Goal: Task Accomplishment & Management: Manage account settings

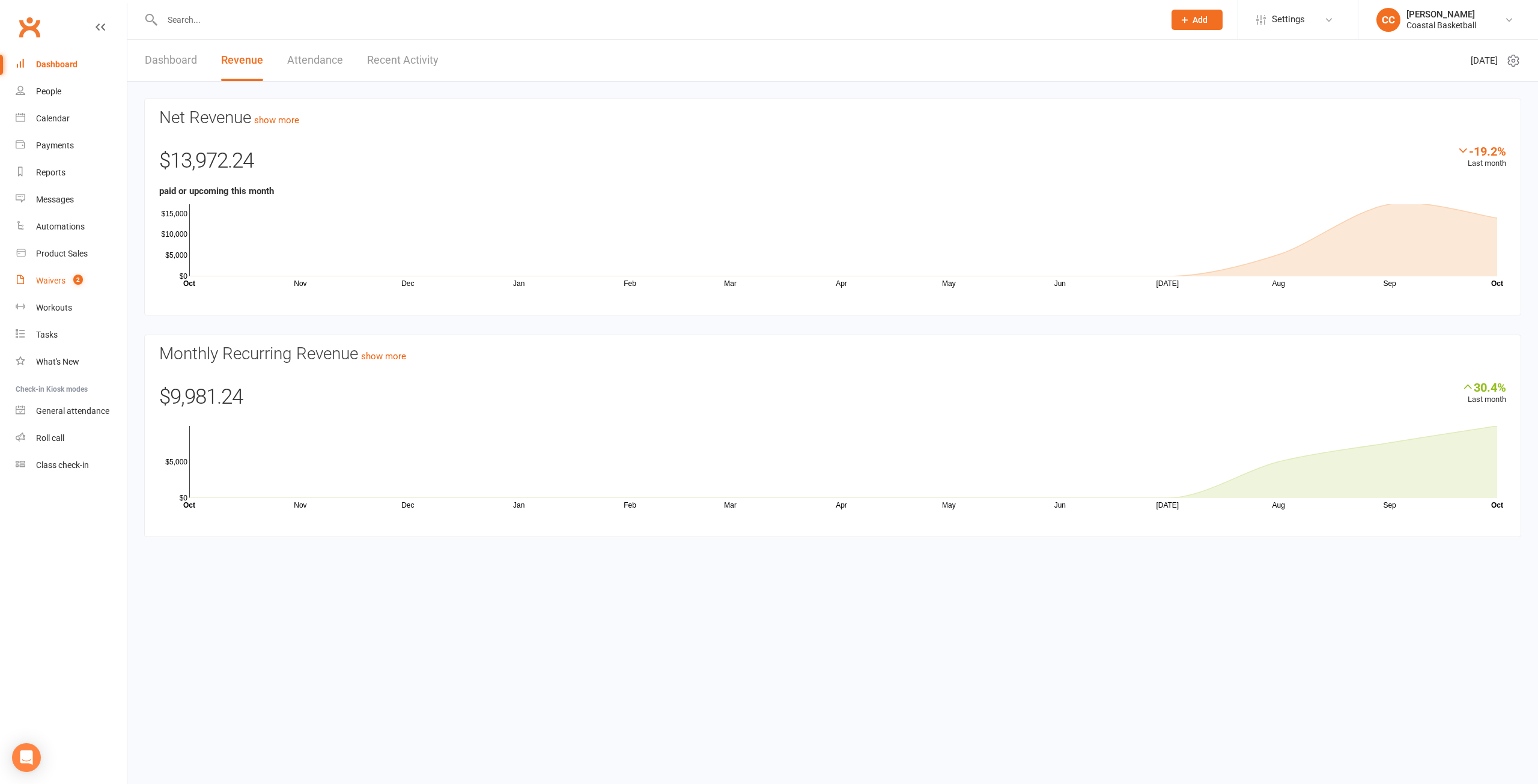
click at [54, 281] on div "Waivers" at bounding box center [51, 280] width 30 height 9
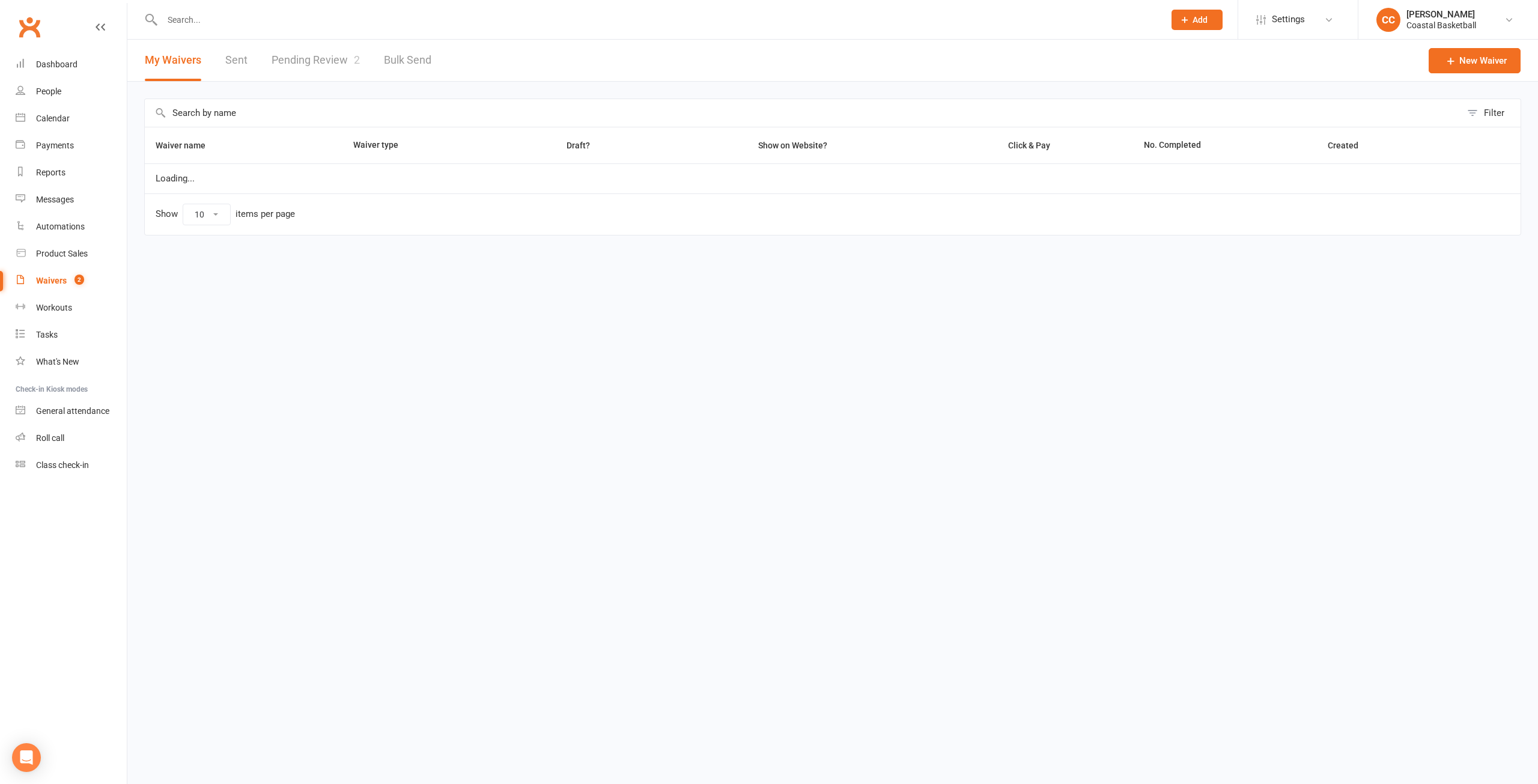
select select "100"
click at [307, 53] on link "Pending Review 2" at bounding box center [316, 60] width 89 height 42
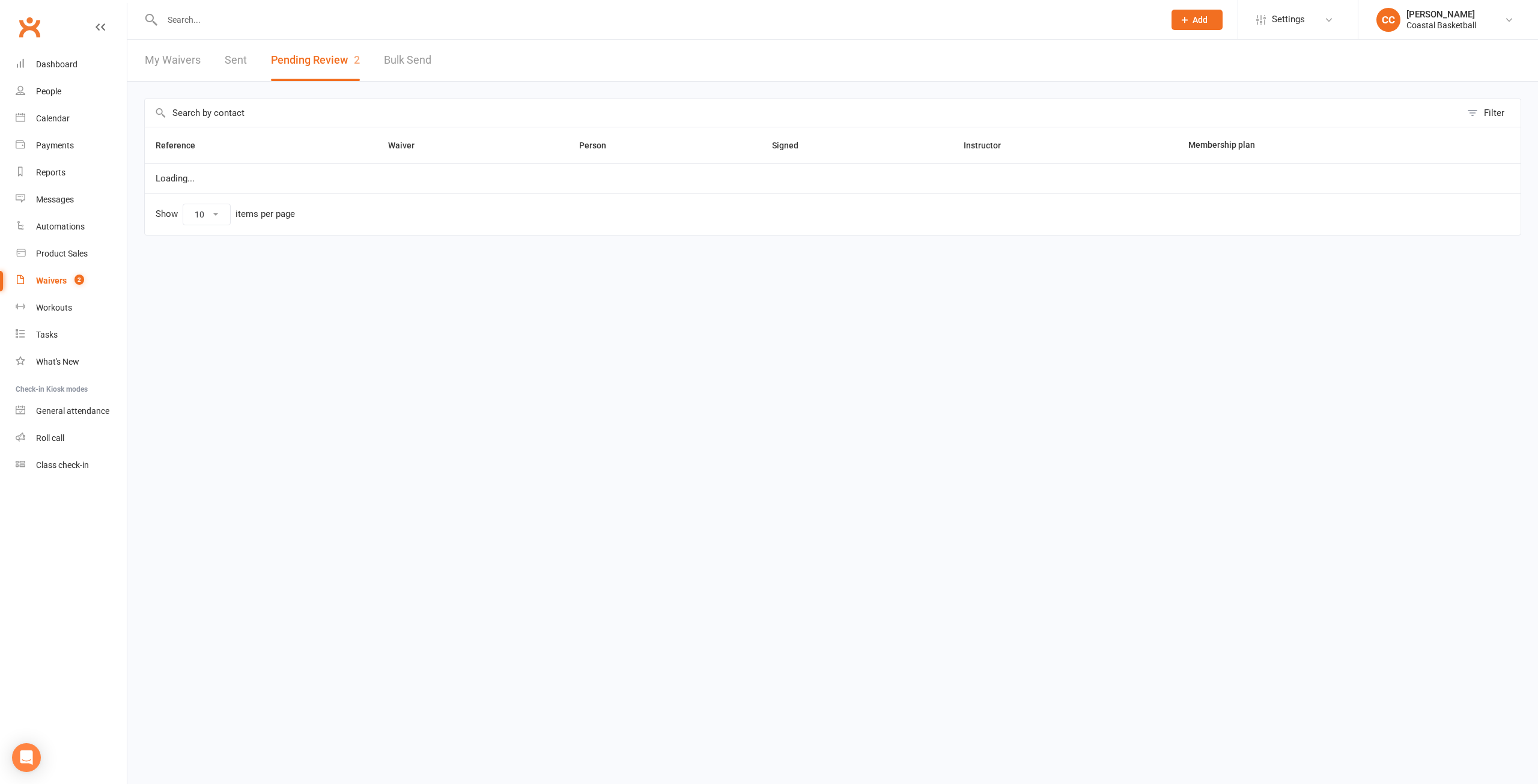
select select "25"
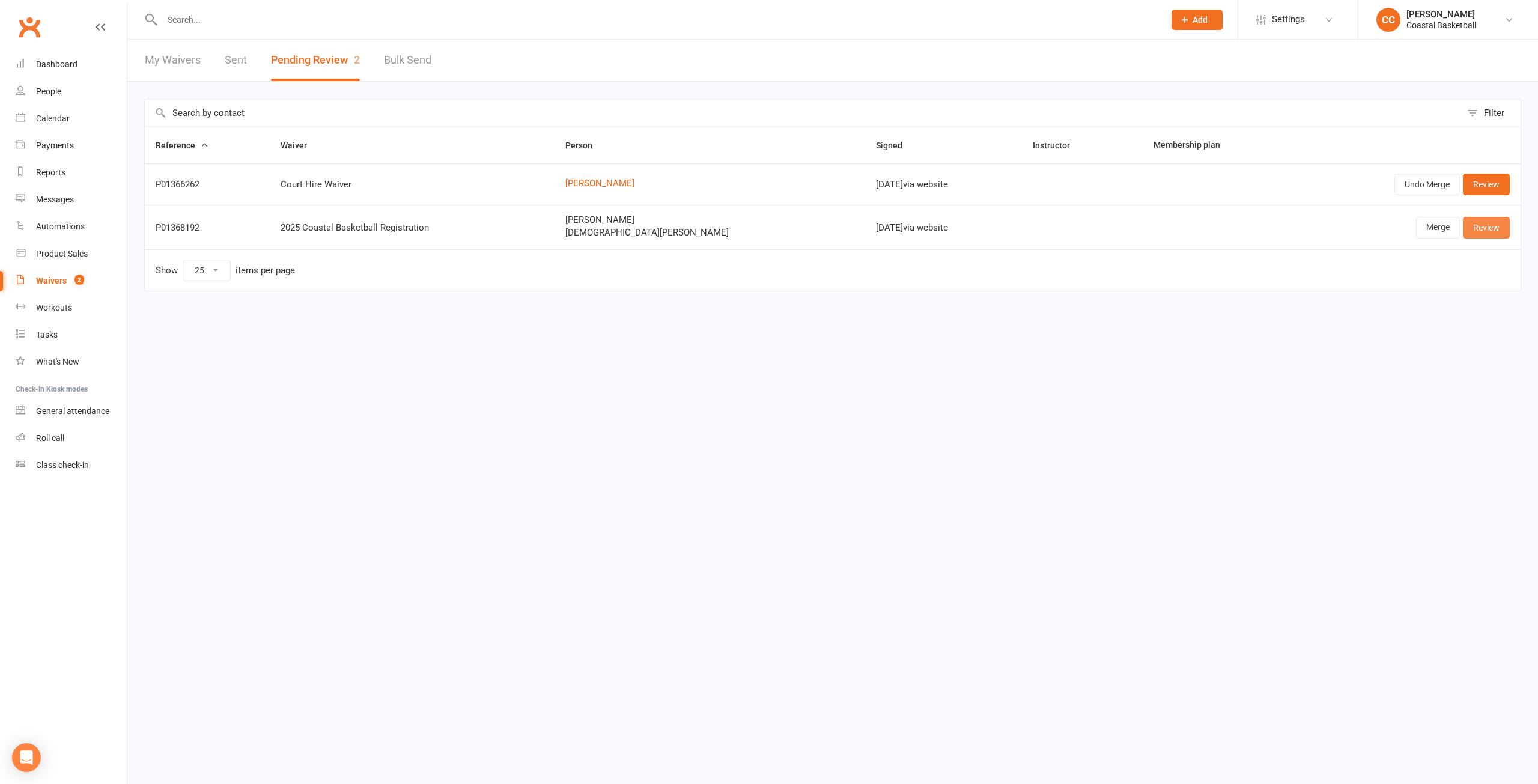
click at [1481, 232] on link "Review" at bounding box center [1485, 227] width 47 height 21
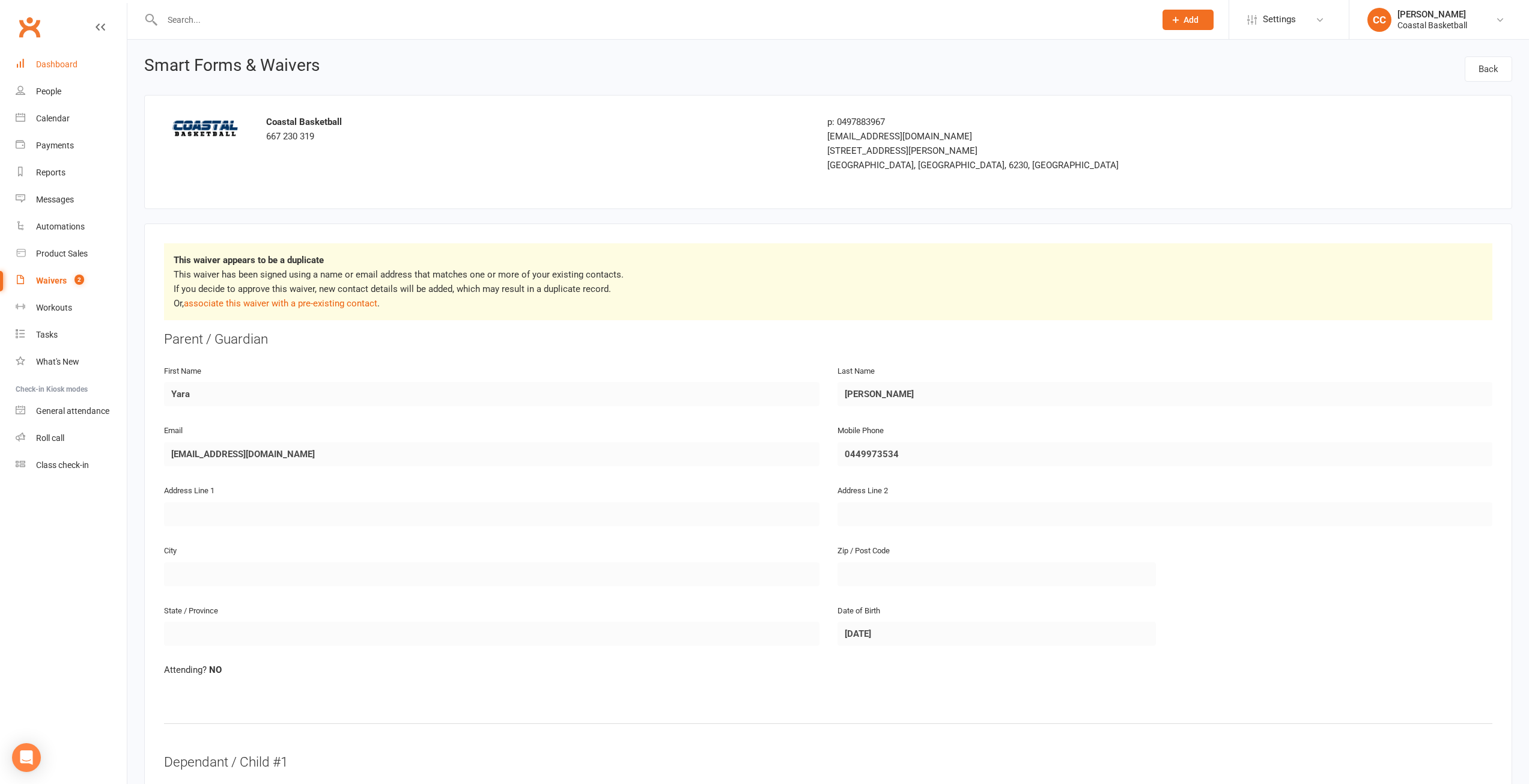
click at [64, 65] on div "Dashboard" at bounding box center [56, 64] width 42 height 9
